Goal: Task Accomplishment & Management: Manage account settings

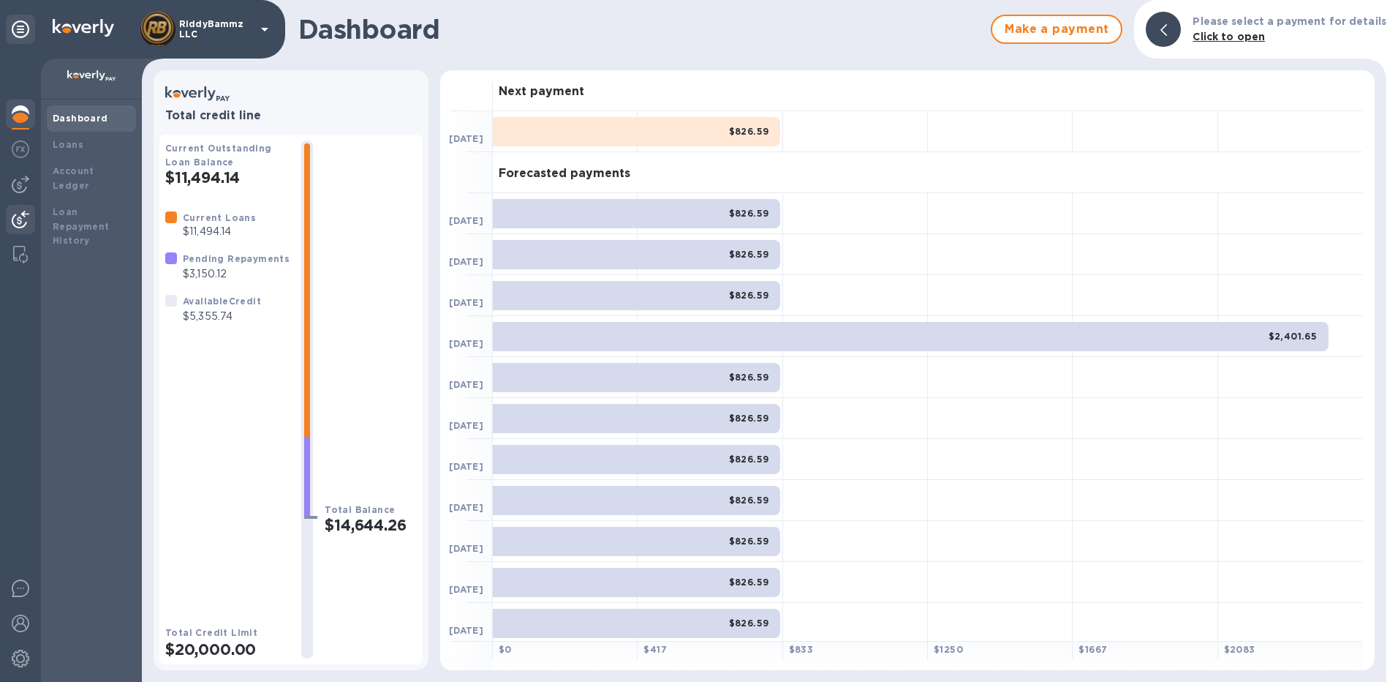
click at [18, 217] on img at bounding box center [21, 220] width 18 height 18
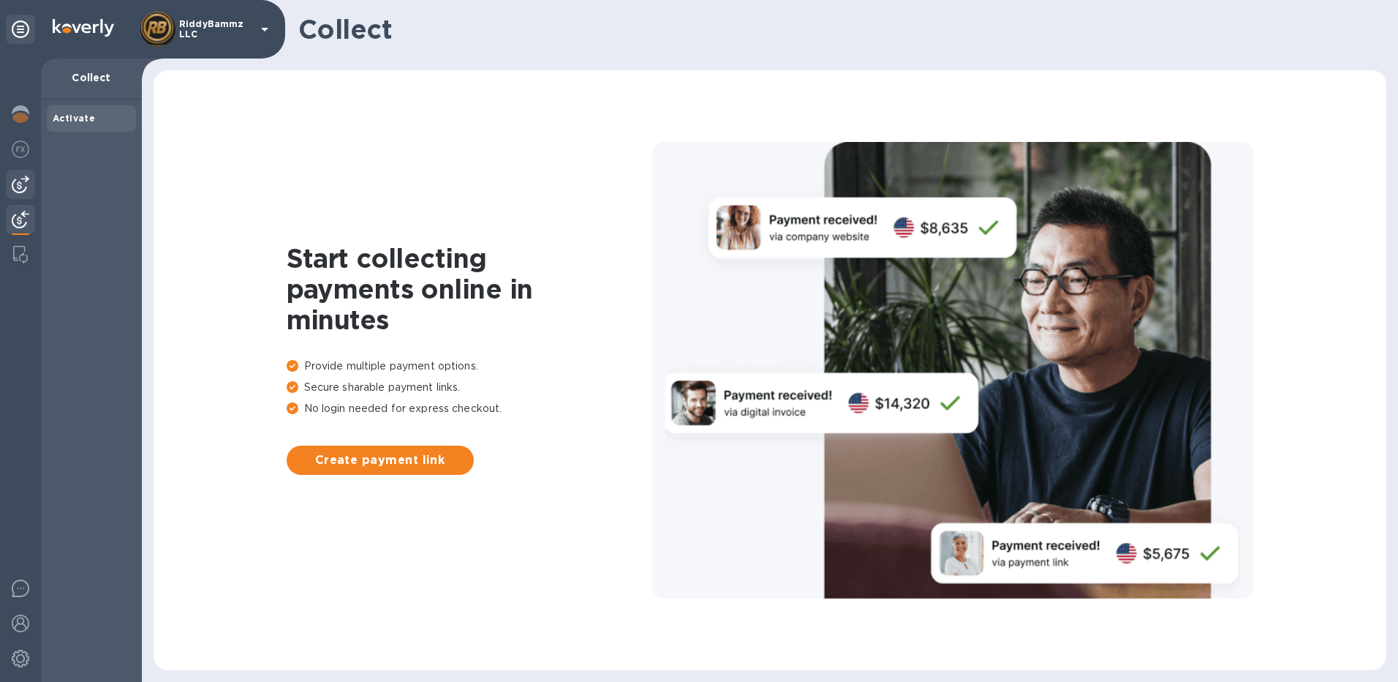
click at [25, 180] on img at bounding box center [21, 185] width 18 height 18
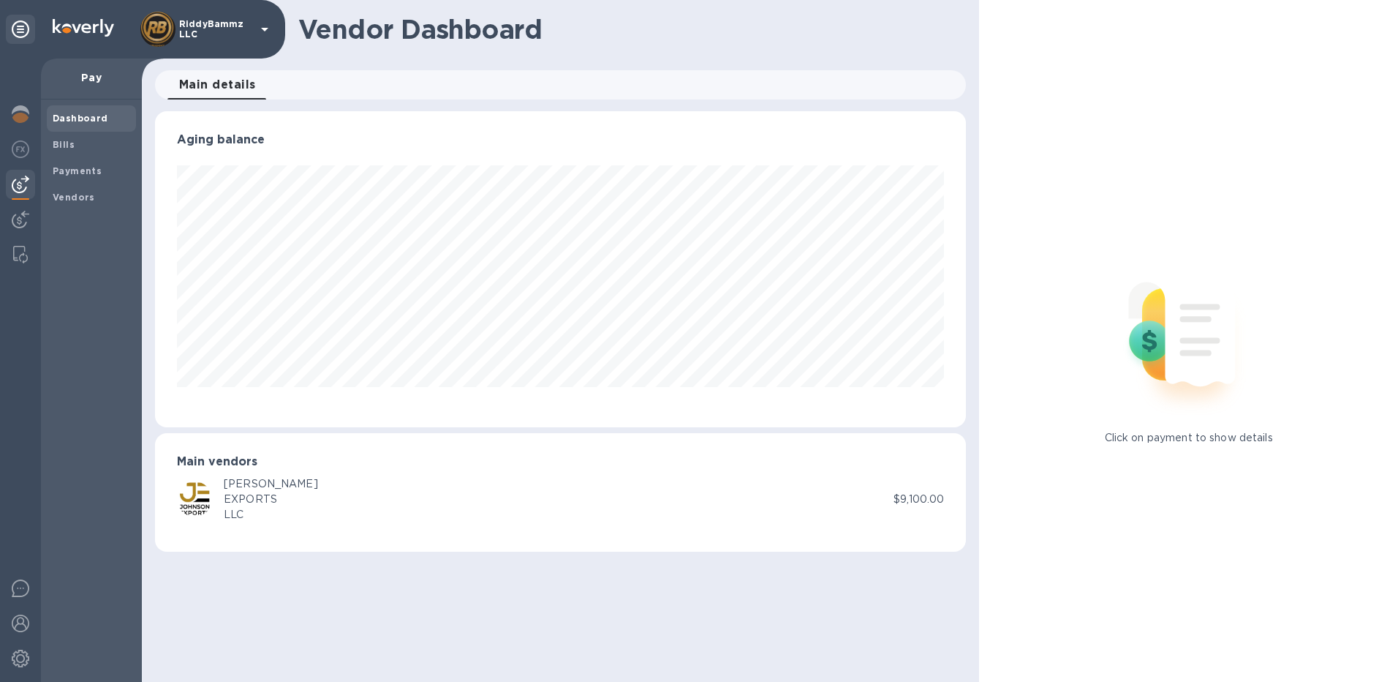
scroll to position [316, 812]
click at [69, 143] on b "Bills" at bounding box center [64, 144] width 22 height 11
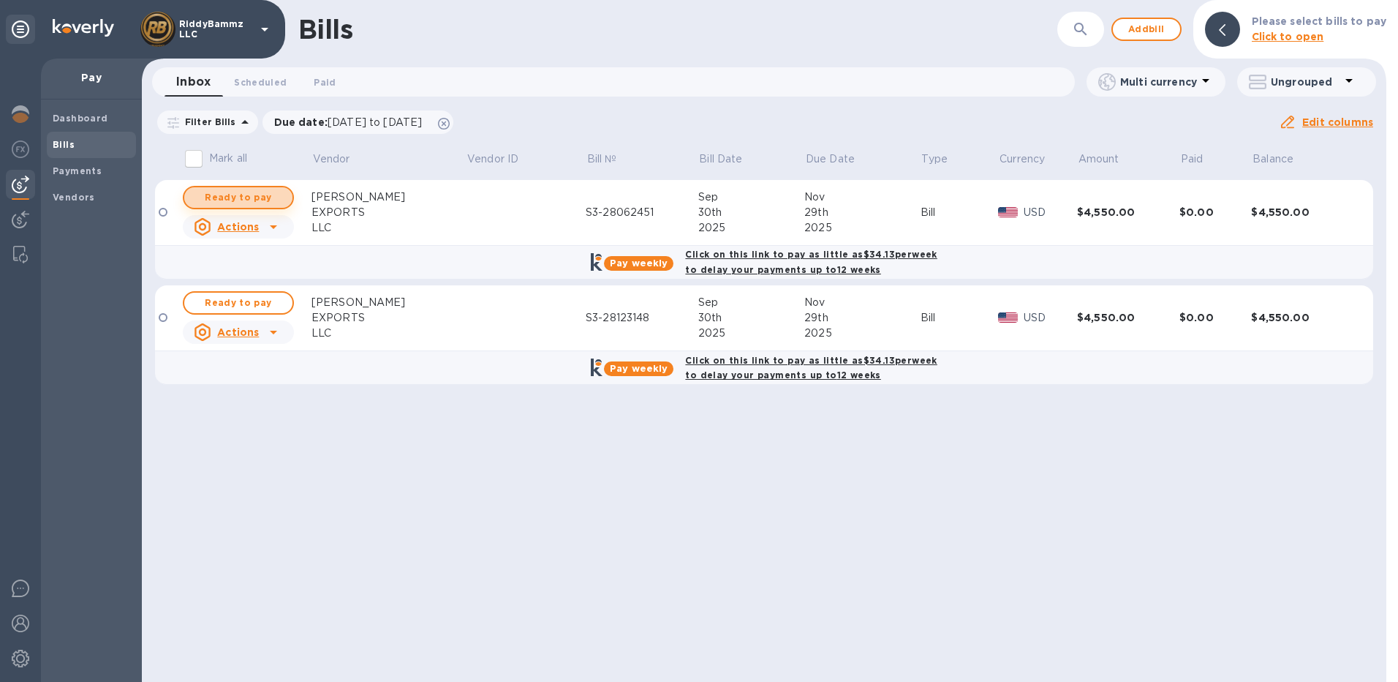
click at [249, 197] on span "Ready to pay" at bounding box center [238, 198] width 85 height 18
click at [230, 194] on span "Ready to pay" at bounding box center [238, 198] width 85 height 18
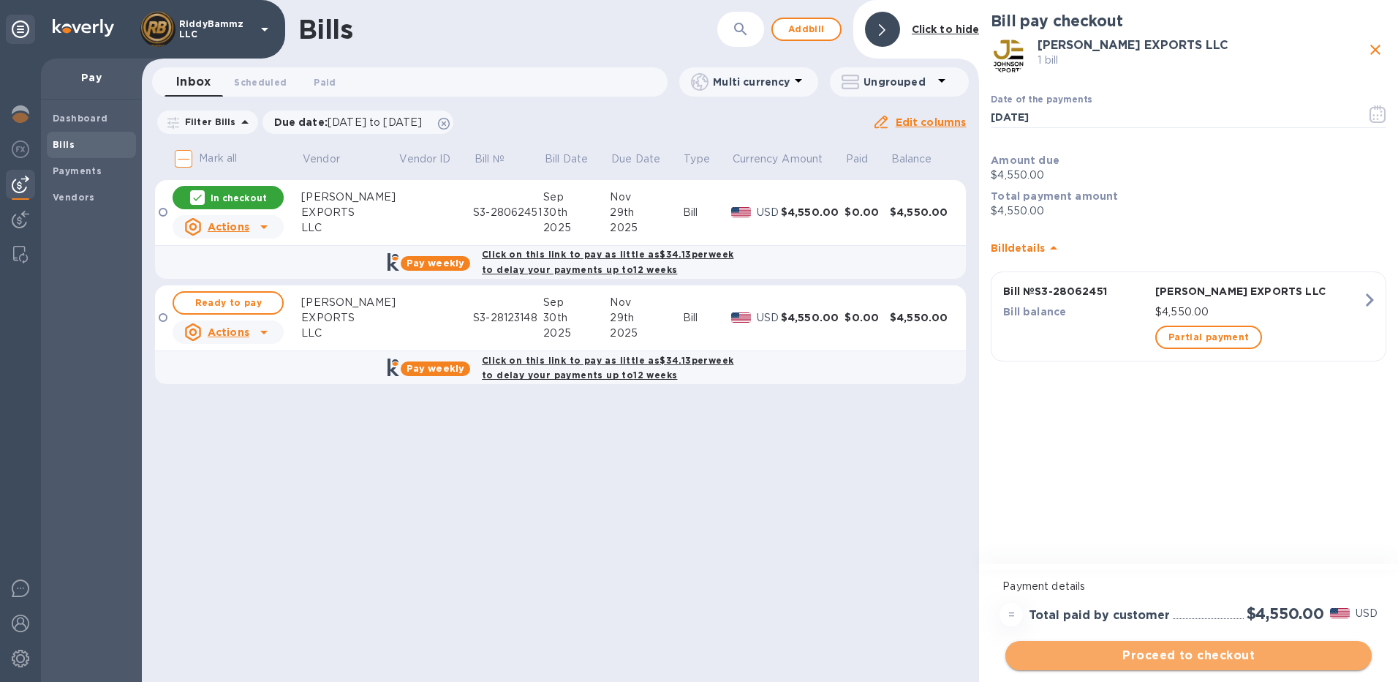
click at [1183, 656] on span "Proceed to checkout" at bounding box center [1188, 655] width 343 height 18
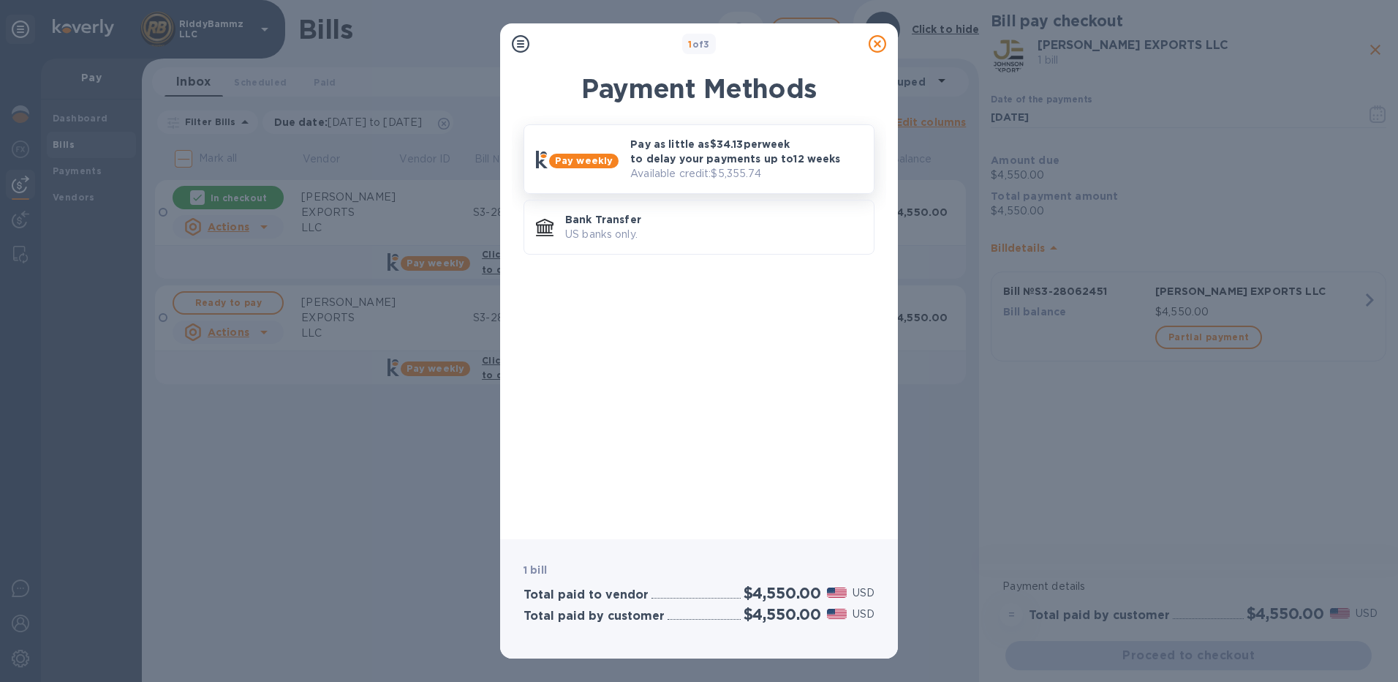
click at [682, 156] on p "Pay as little as $34.13 per week to delay your payments up to 12 weeks" at bounding box center [746, 151] width 232 height 29
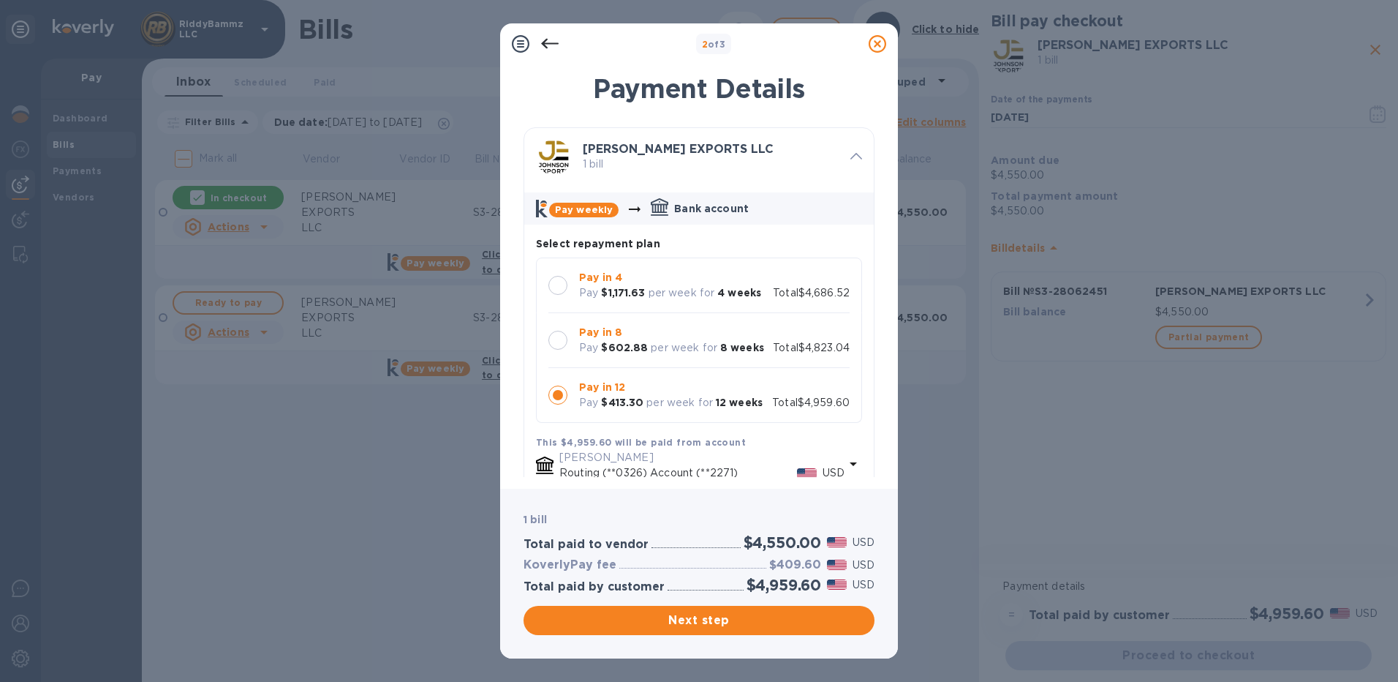
click at [875, 45] on icon at bounding box center [878, 44] width 18 height 18
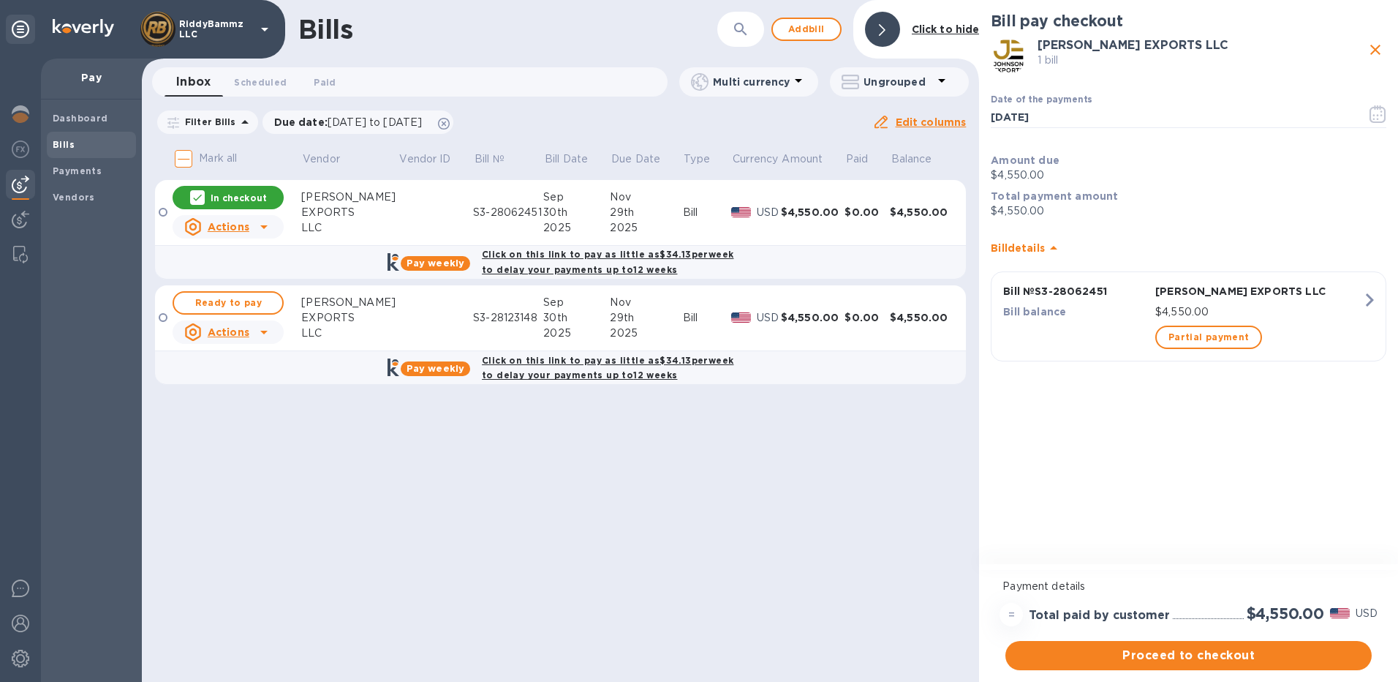
click at [1379, 47] on icon "close" at bounding box center [1376, 50] width 10 height 10
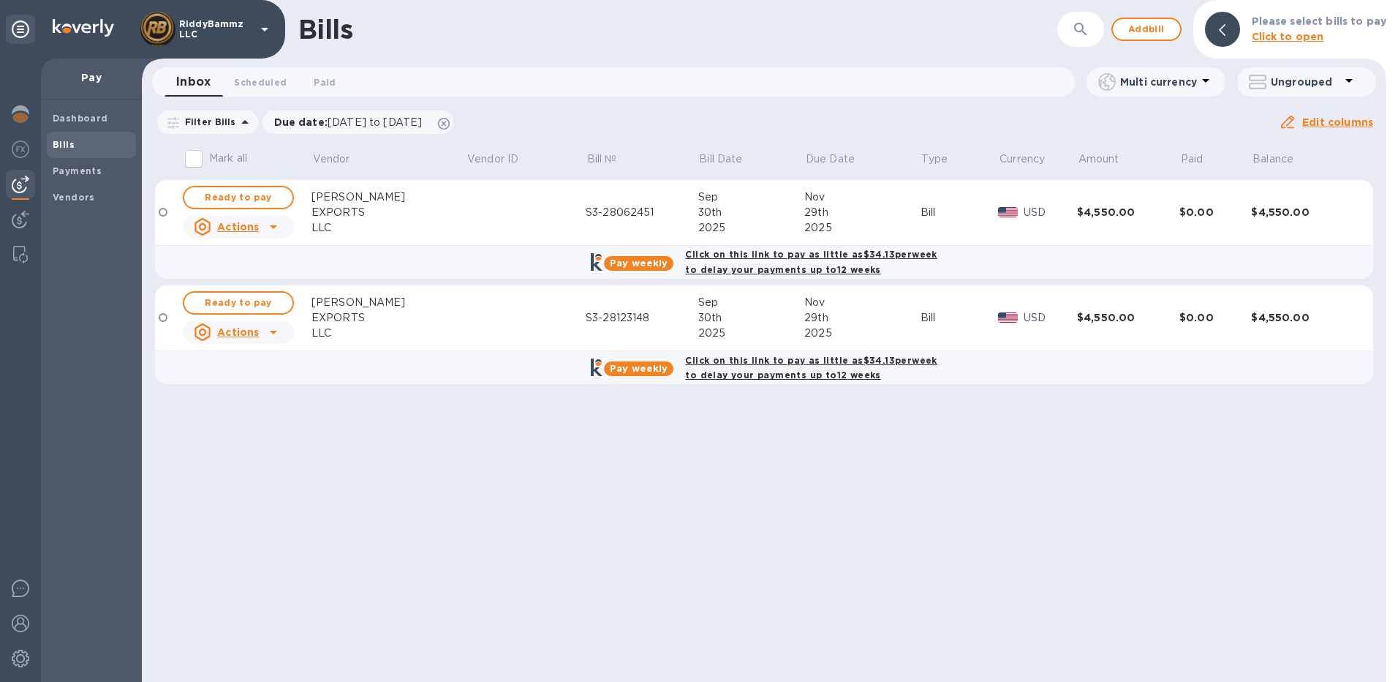
click at [275, 223] on icon at bounding box center [274, 227] width 18 height 18
click at [241, 319] on b "Delete" at bounding box center [243, 321] width 37 height 12
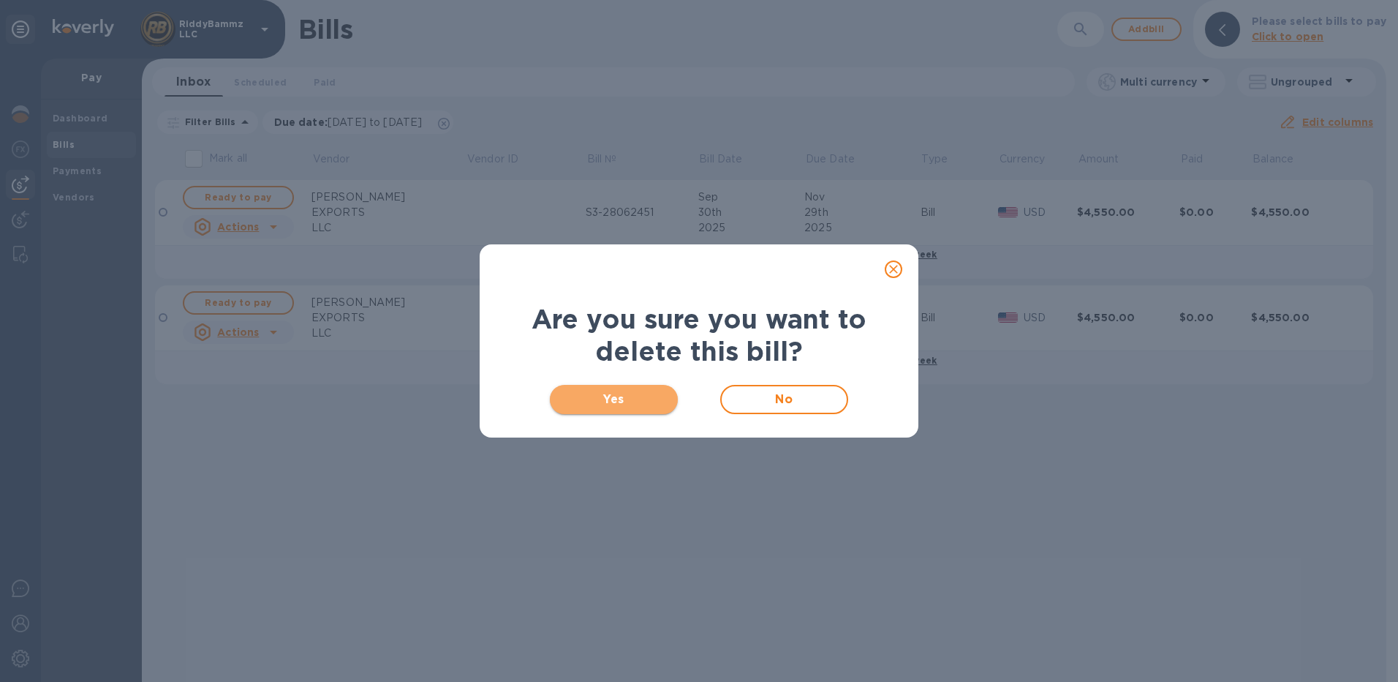
click at [626, 401] on span "Yes" at bounding box center [614, 400] width 105 height 18
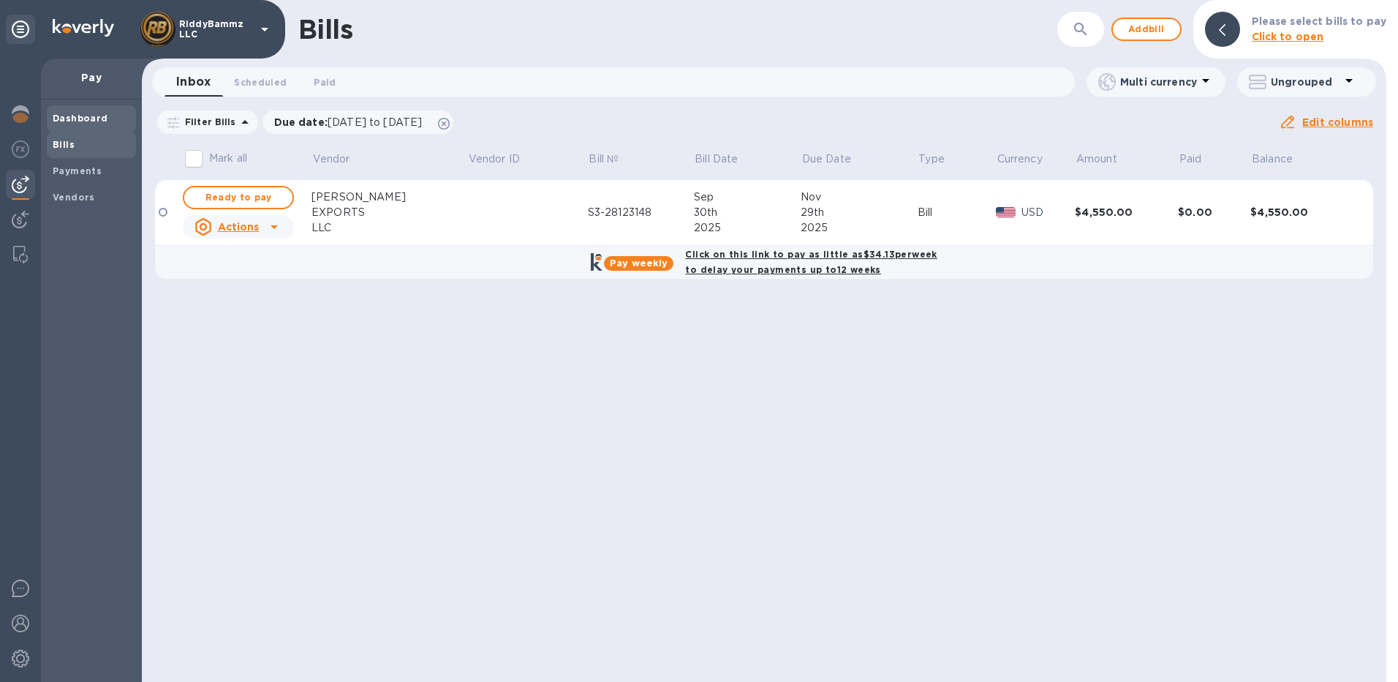
click at [78, 114] on b "Dashboard" at bounding box center [81, 118] width 56 height 11
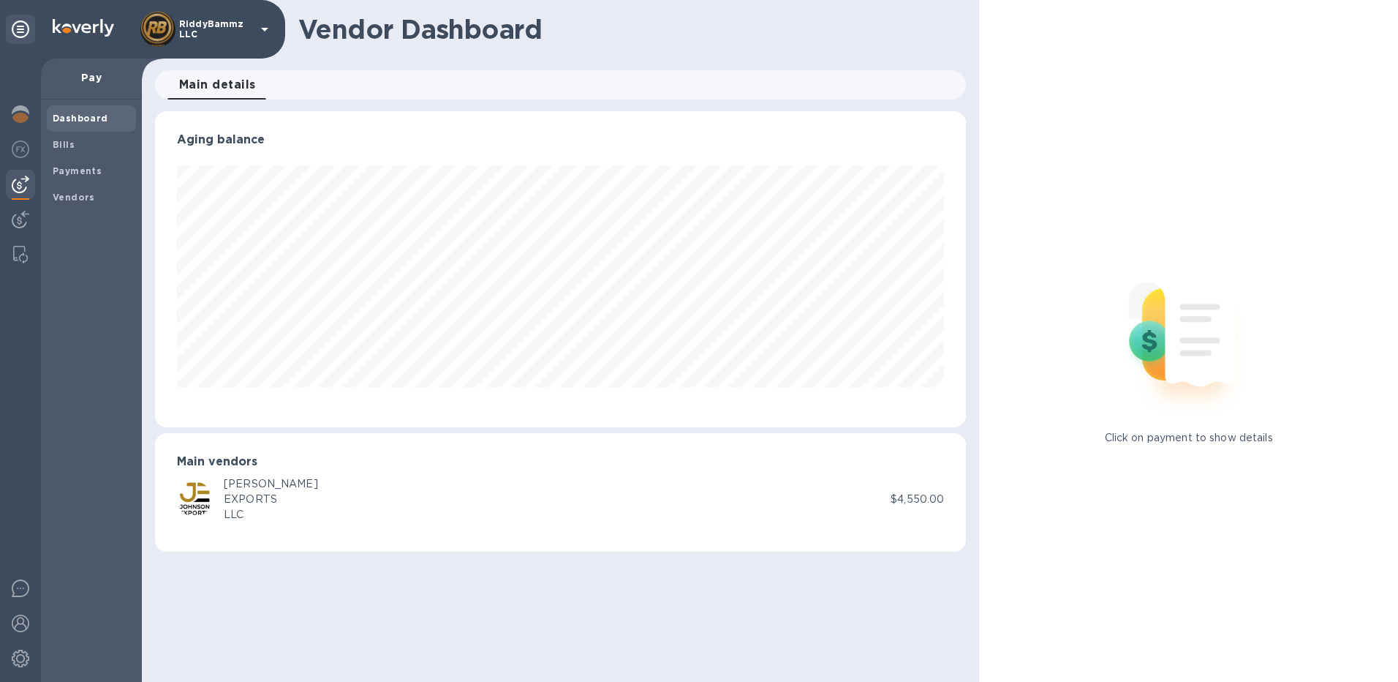
scroll to position [316, 812]
click at [15, 114] on img at bounding box center [21, 114] width 18 height 18
